Goal: Check status: Check status

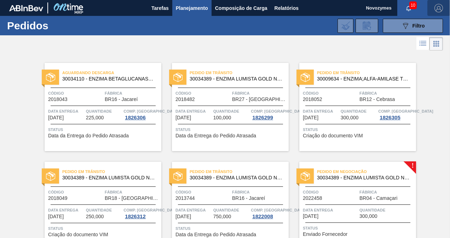
click at [436, 9] on img "button" at bounding box center [438, 8] width 8 height 8
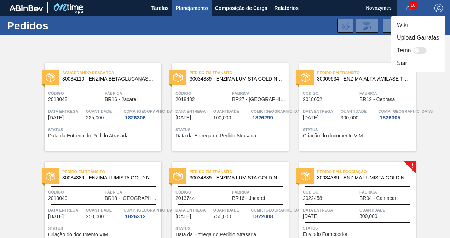
click at [325, 50] on div at bounding box center [225, 119] width 450 height 238
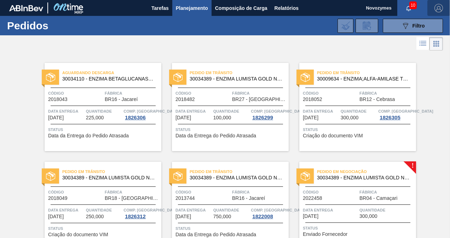
click at [440, 9] on img "button" at bounding box center [438, 8] width 8 height 8
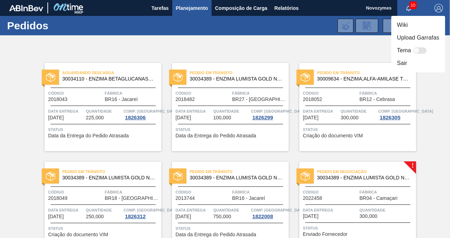
click at [231, 23] on div at bounding box center [225, 119] width 450 height 238
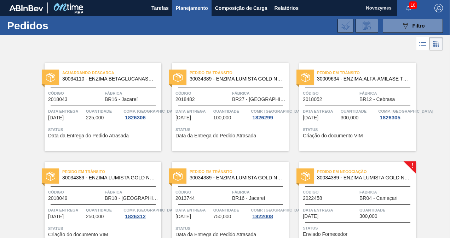
click at [378, 8] on span "Novozymes" at bounding box center [378, 8] width 25 height 16
click at [402, 8] on span "button" at bounding box center [408, 8] width 17 height 6
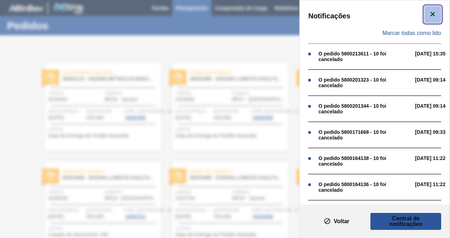
click at [431, 15] on icon "botão de ícone" at bounding box center [432, 14] width 8 height 8
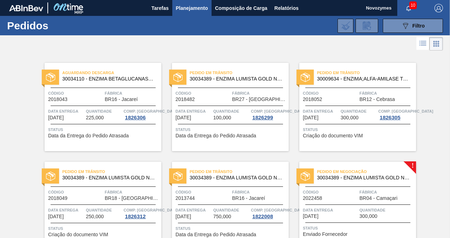
click at [409, 6] on span "10" at bounding box center [412, 5] width 7 height 8
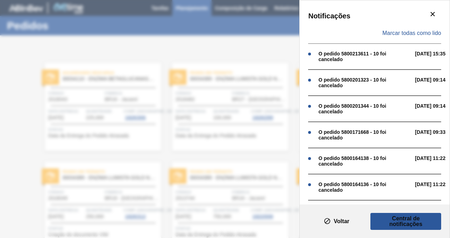
click at [260, 27] on div "Notificações Marcar todas como lido O pedido 5800213611 - 10 foi cancelado 17/0…" at bounding box center [225, 119] width 450 height 238
click at [433, 14] on icon "botão de ícone" at bounding box center [432, 14] width 8 height 8
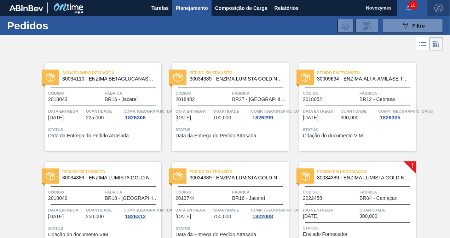
click at [437, 6] on img "button" at bounding box center [438, 8] width 8 height 8
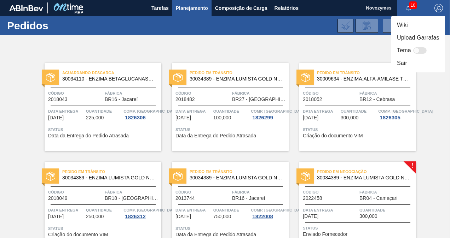
click at [186, 21] on div at bounding box center [225, 119] width 450 height 238
